Goal: Information Seeking & Learning: Get advice/opinions

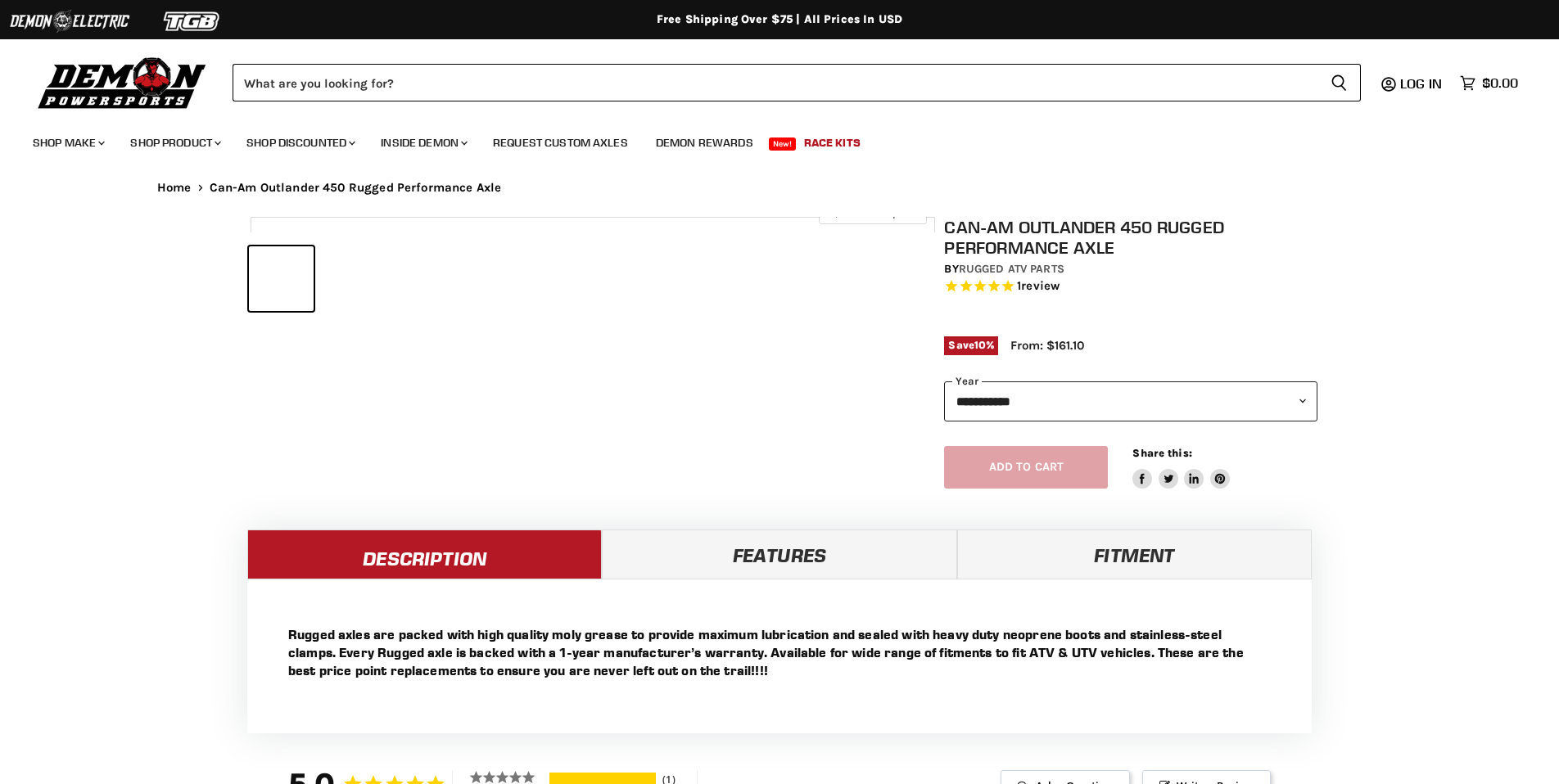
select select "******"
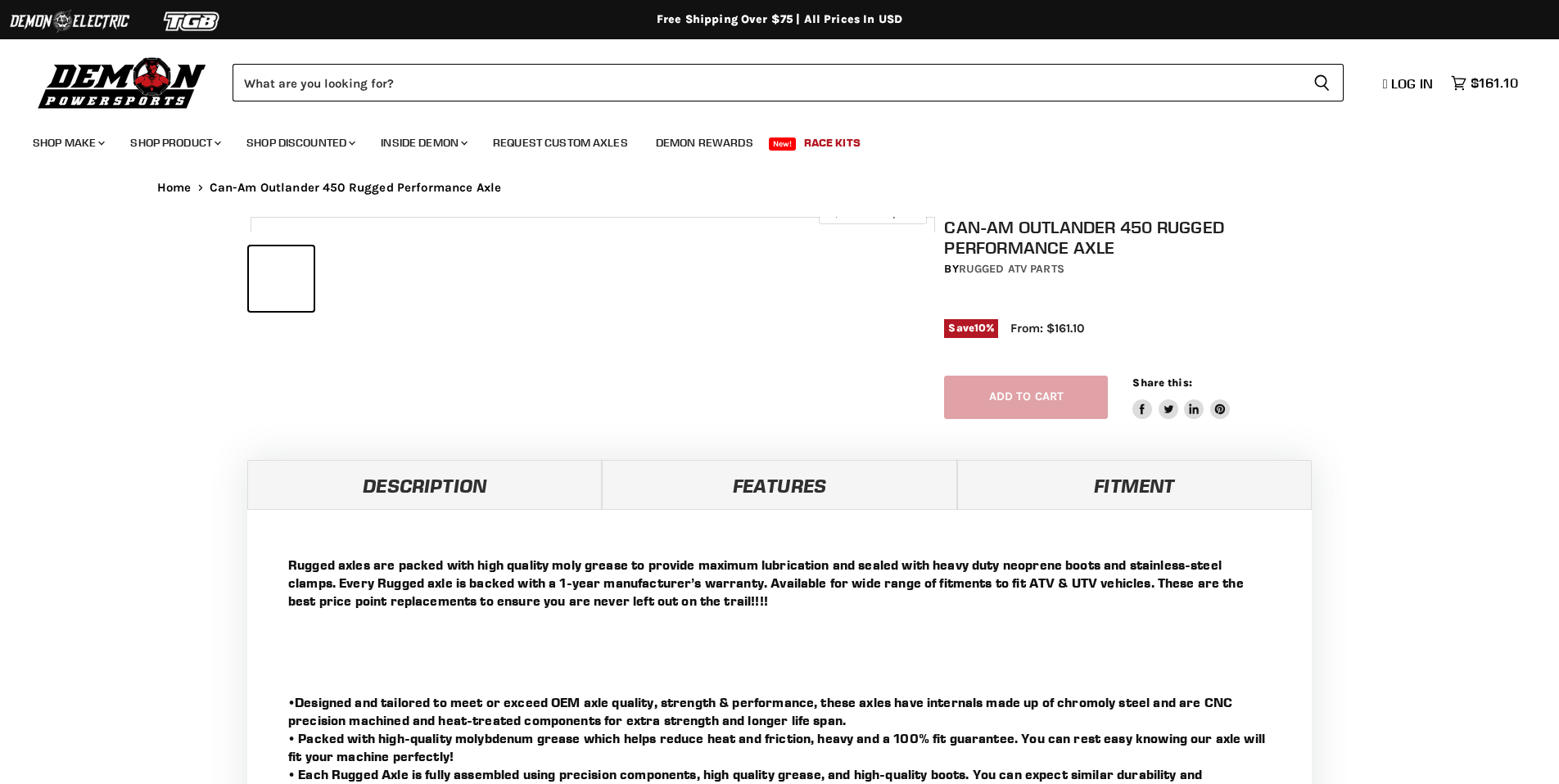
select select "******"
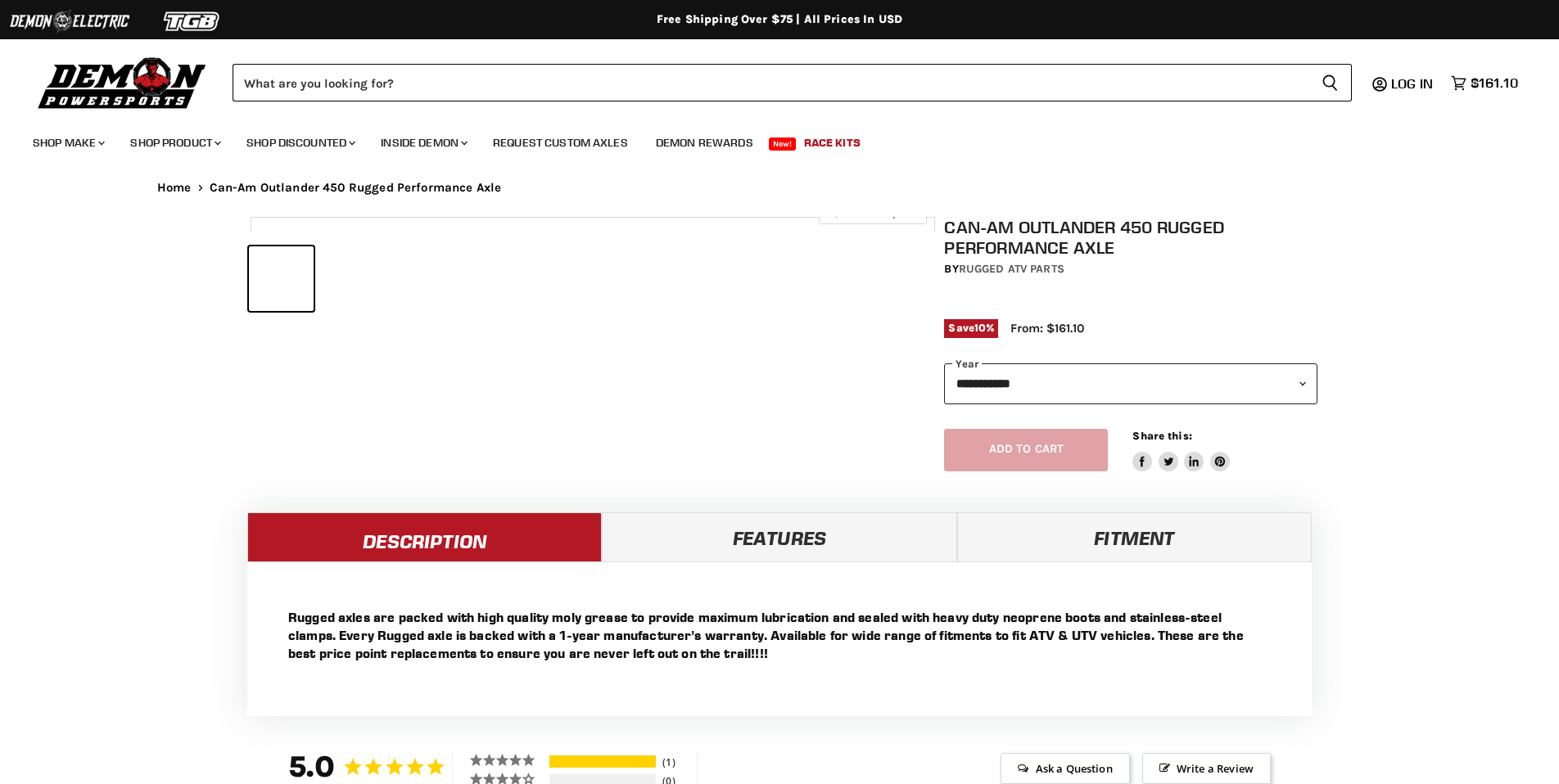
select select "******"
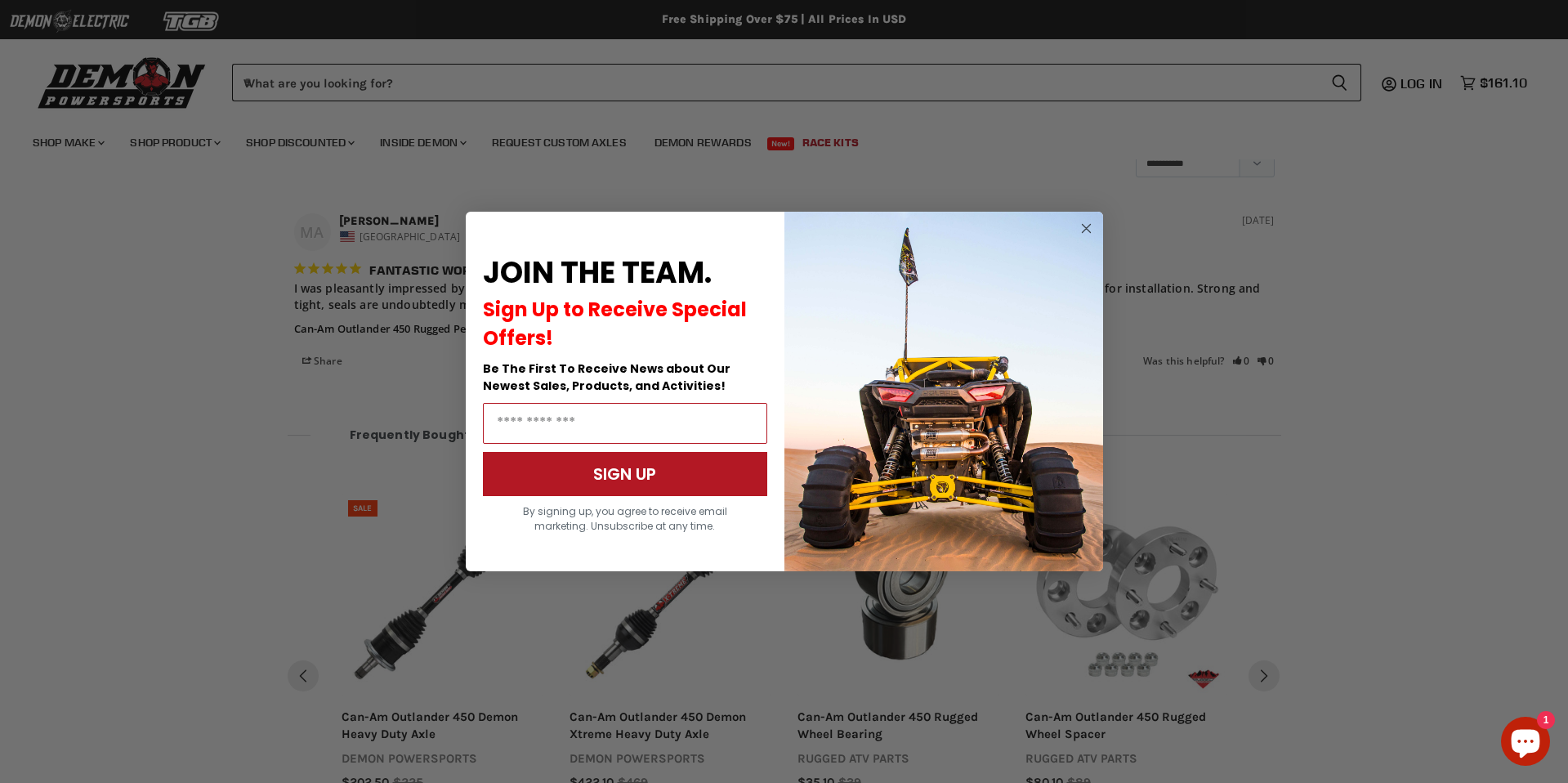
scroll to position [1287, 0]
